Goal: Information Seeking & Learning: Learn about a topic

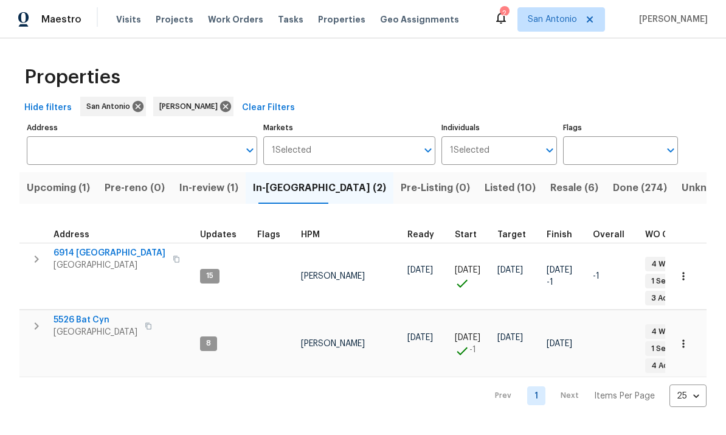
click at [86, 262] on span "San Antonio, TX 78242" at bounding box center [110, 265] width 112 height 12
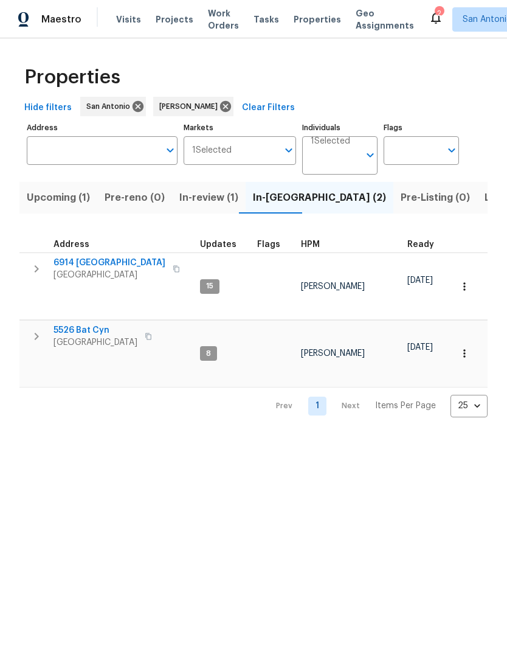
click at [88, 336] on span "San Antonio, TX 78252" at bounding box center [96, 342] width 84 height 12
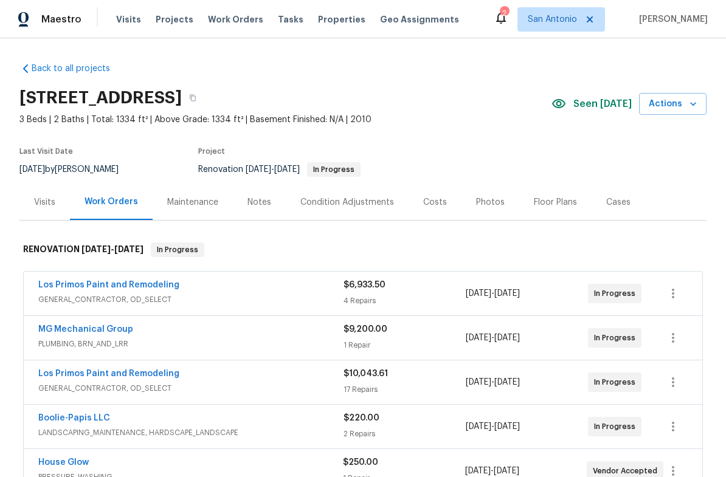
click at [555, 204] on div "Floor Plans" at bounding box center [555, 202] width 43 height 12
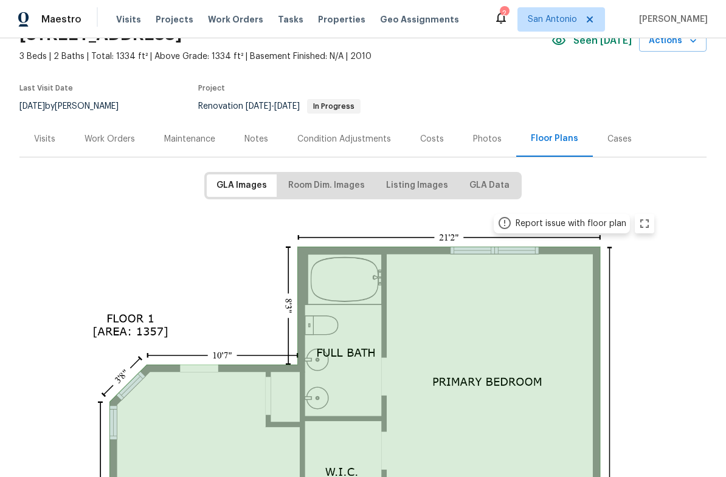
scroll to position [59, 0]
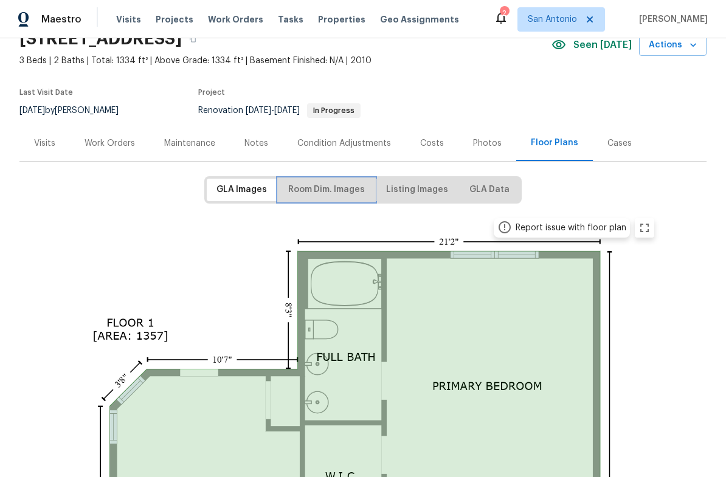
click at [319, 189] on span "Room Dim. Images" at bounding box center [326, 189] width 77 height 15
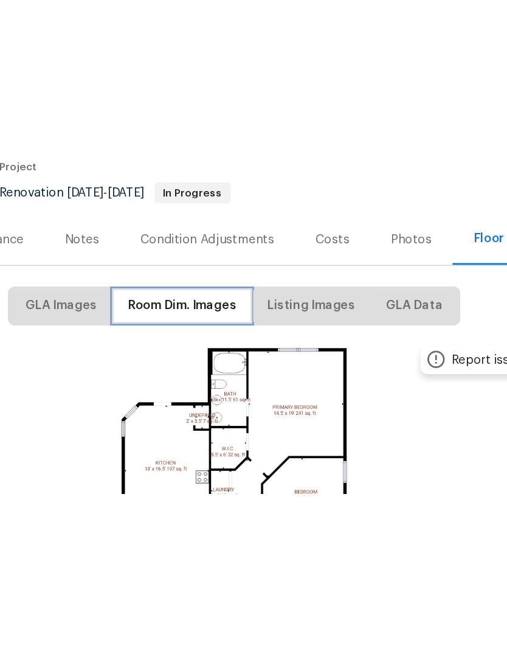
scroll to position [46, 0]
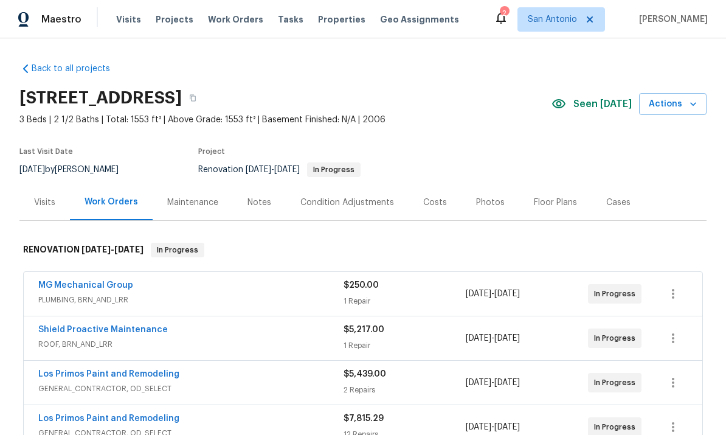
click at [507, 200] on div "Floor Plans" at bounding box center [555, 202] width 43 height 12
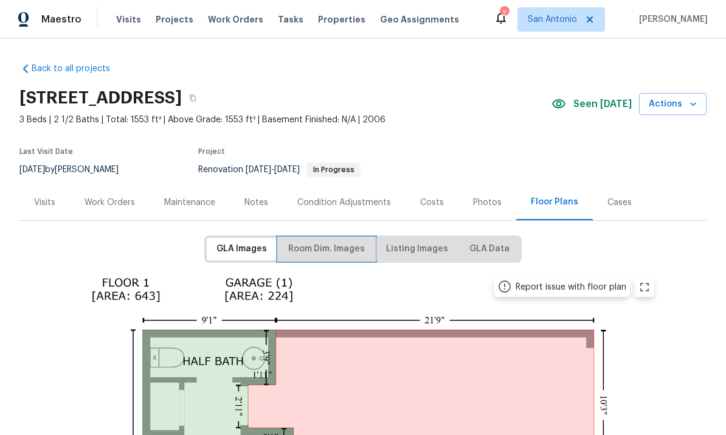
click at [325, 245] on span "Room Dim. Images" at bounding box center [326, 248] width 77 height 15
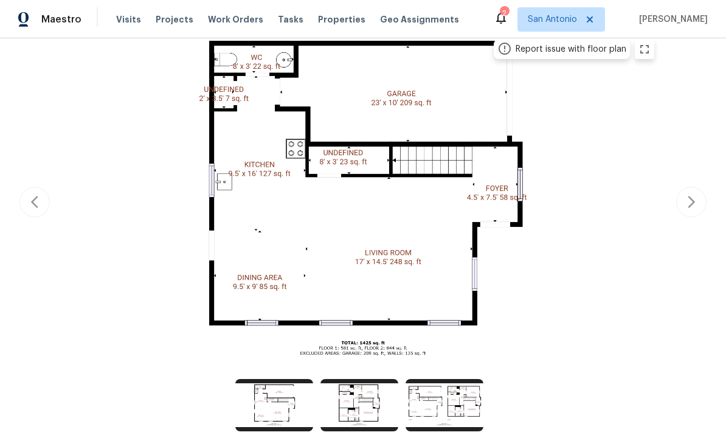
scroll to position [238, 0]
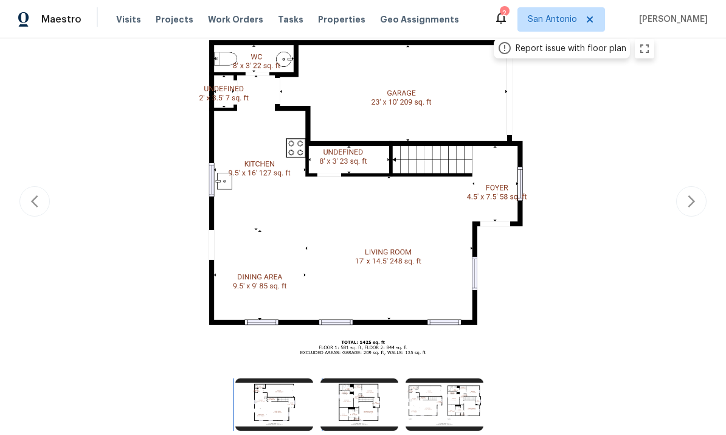
click at [274, 378] on img at bounding box center [274, 404] width 78 height 52
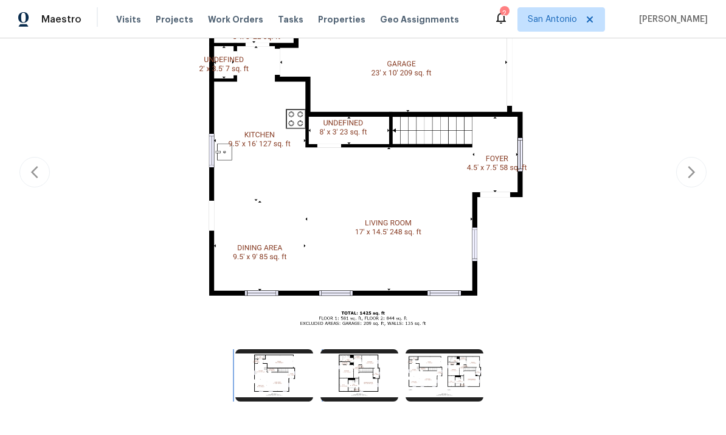
scroll to position [267, 0]
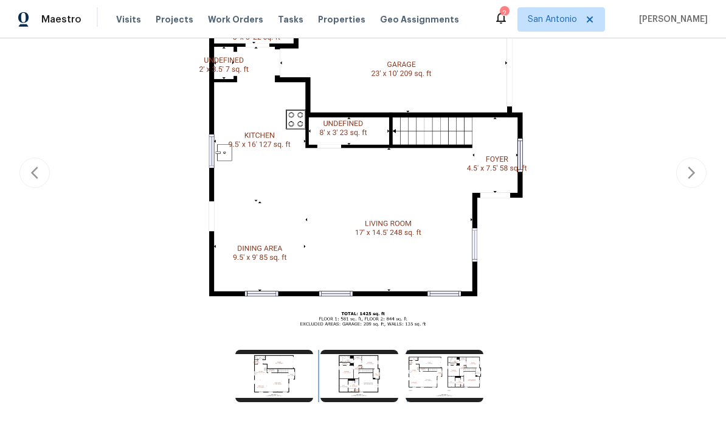
click at [364, 350] on img at bounding box center [360, 376] width 78 height 52
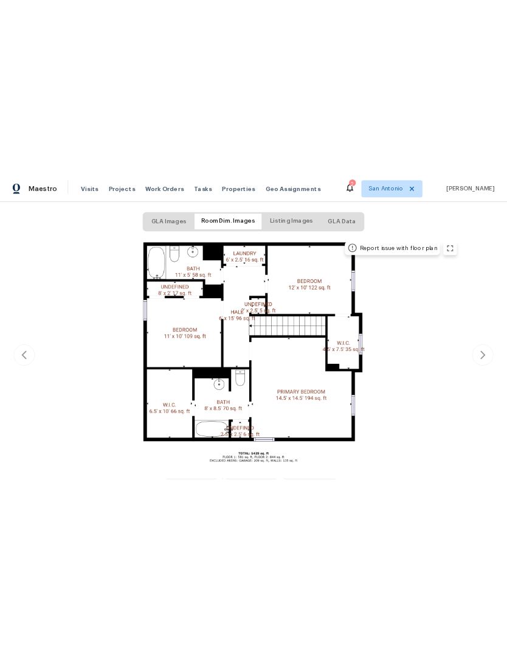
scroll to position [48, 0]
